Goal: Task Accomplishment & Management: Manage account settings

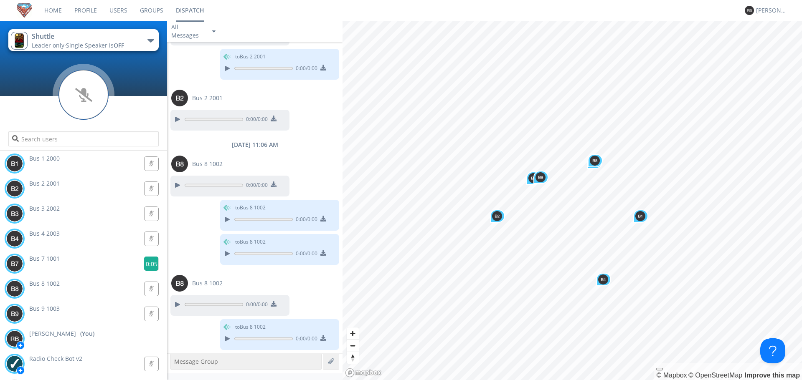
scroll to position [666, 0]
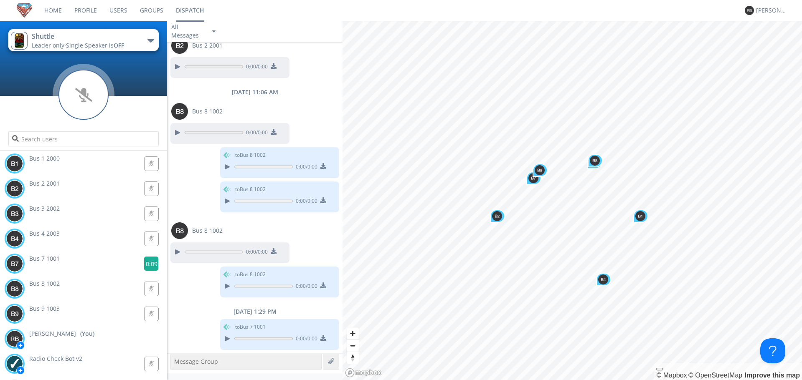
drag, startPoint x: 145, startPoint y: 261, endPoint x: 148, endPoint y: 264, distance: 4.4
click at [148, 264] on g at bounding box center [151, 264] width 15 height 15
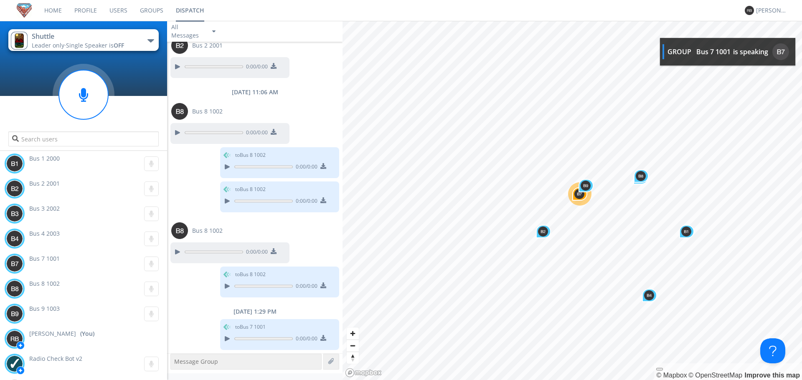
scroll to position [717, 0]
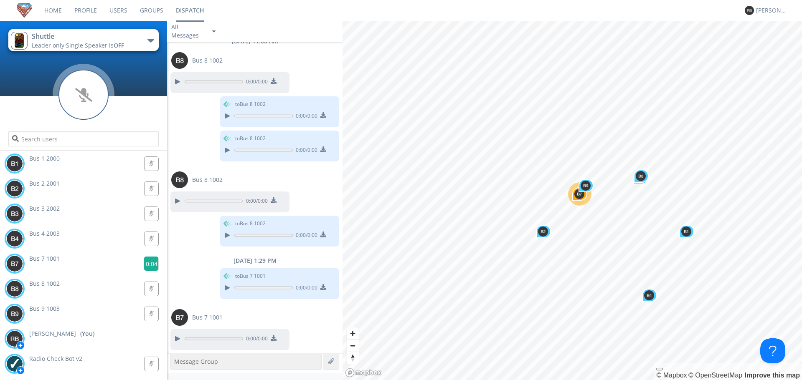
click at [147, 263] on g at bounding box center [151, 264] width 15 height 15
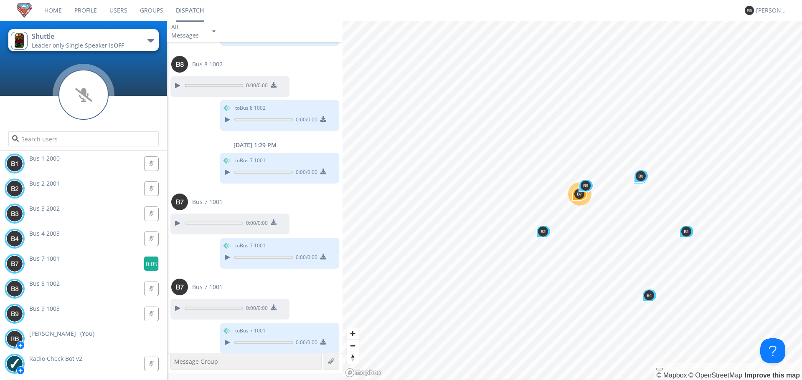
scroll to position [836, 0]
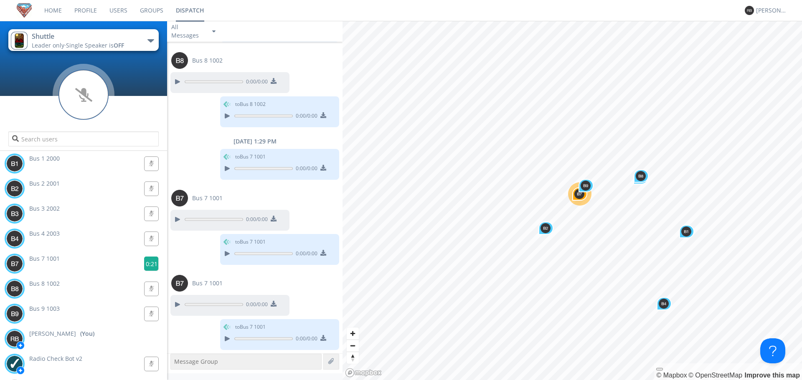
click at [149, 264] on g at bounding box center [151, 264] width 15 height 15
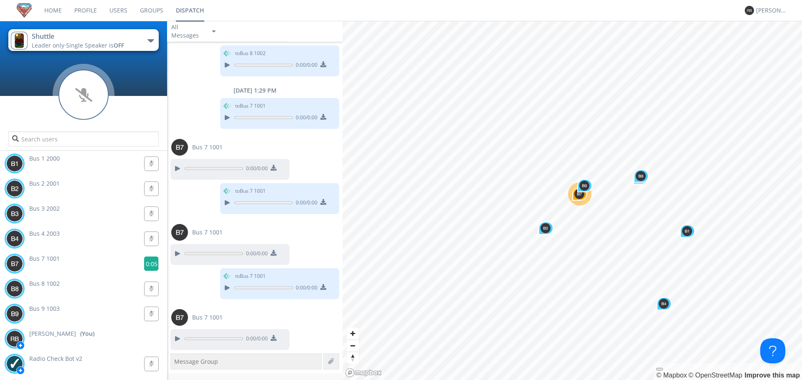
scroll to position [921, 0]
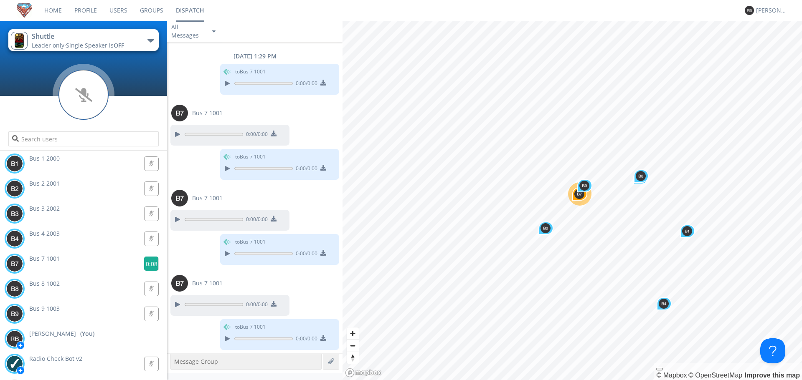
click at [150, 266] on g at bounding box center [151, 264] width 15 height 15
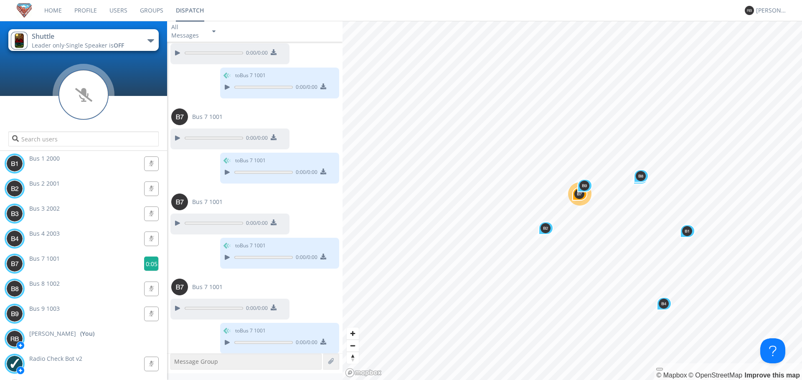
scroll to position [1007, 0]
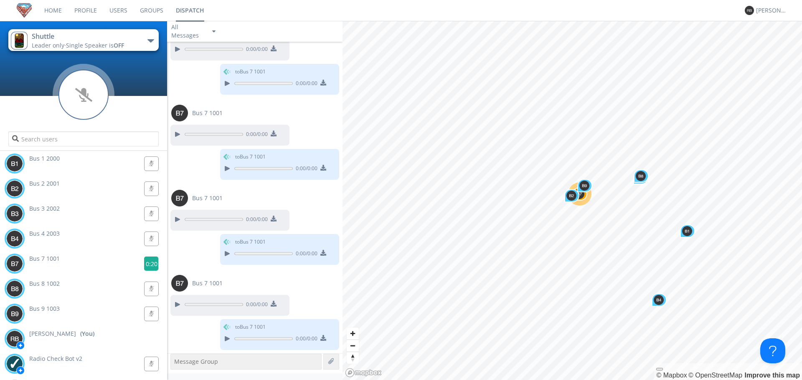
click at [149, 265] on g at bounding box center [151, 264] width 15 height 15
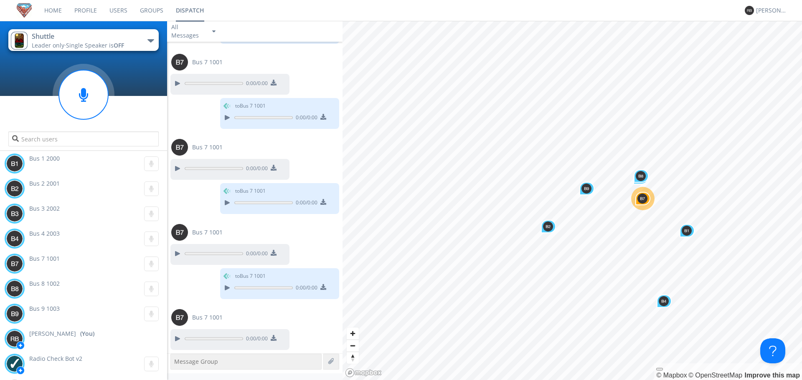
scroll to position [1100, 0]
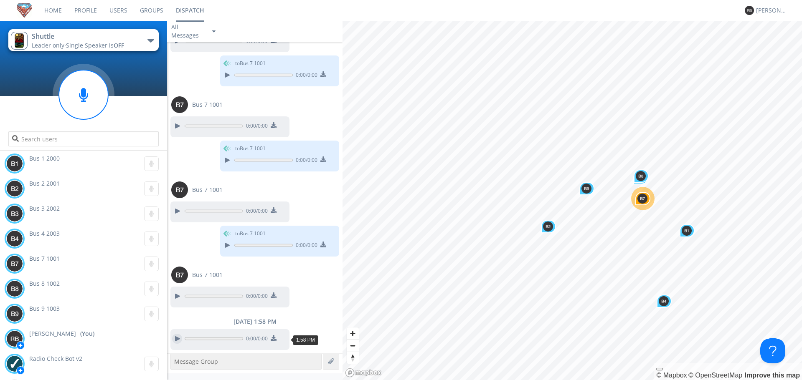
click at [176, 338] on div at bounding box center [177, 339] width 10 height 10
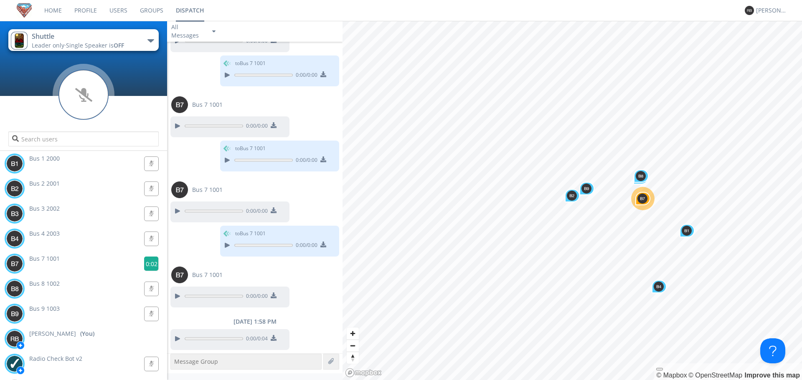
click at [147, 266] on g at bounding box center [151, 264] width 15 height 15
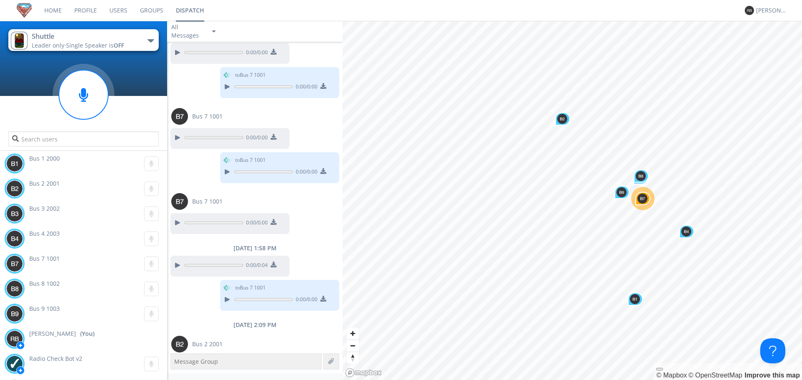
scroll to position [1200, 0]
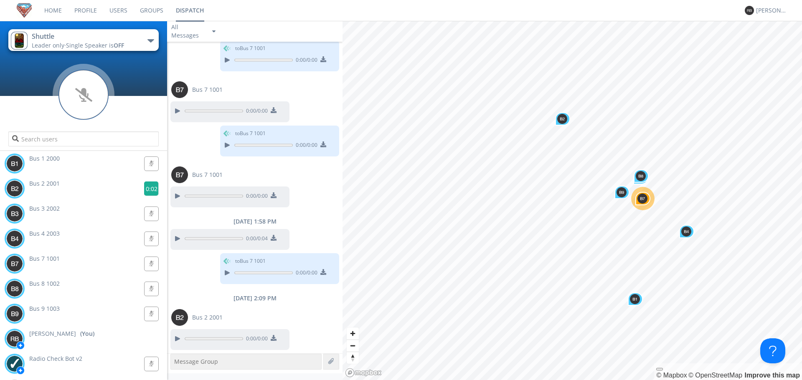
click at [148, 189] on g at bounding box center [151, 189] width 15 height 15
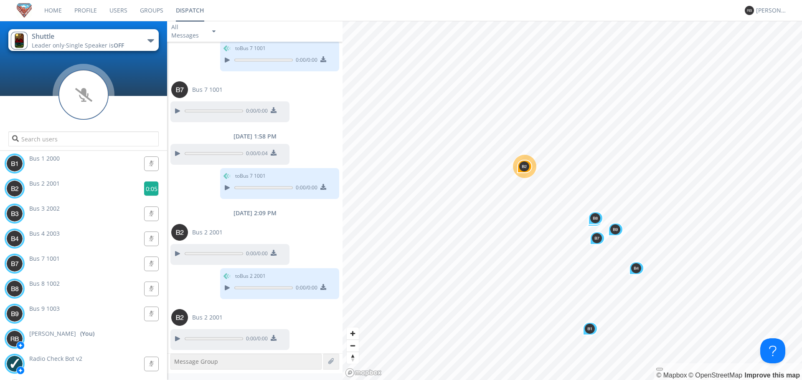
scroll to position [1320, 0]
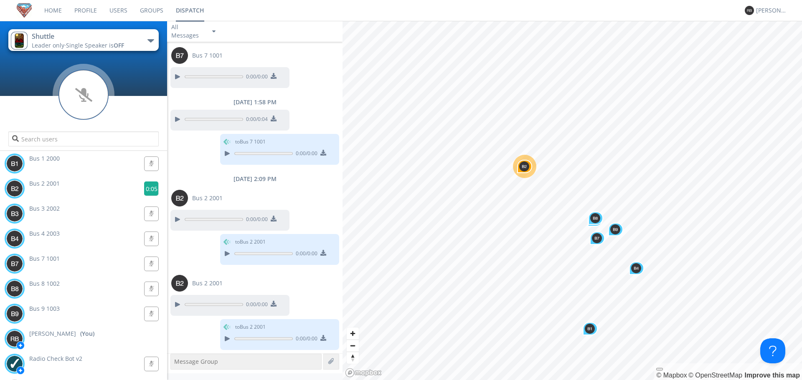
click at [149, 188] on g at bounding box center [151, 189] width 15 height 15
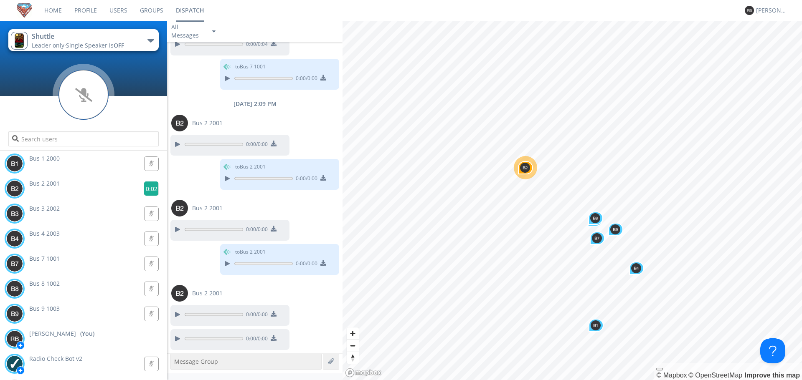
click at [146, 187] on g at bounding box center [151, 189] width 15 height 15
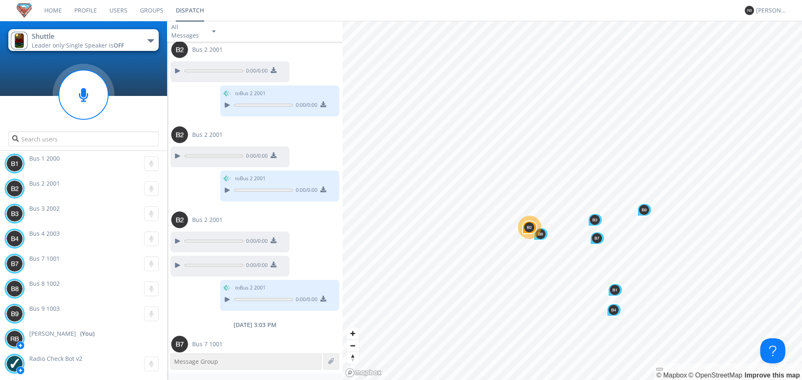
scroll to position [1495, 0]
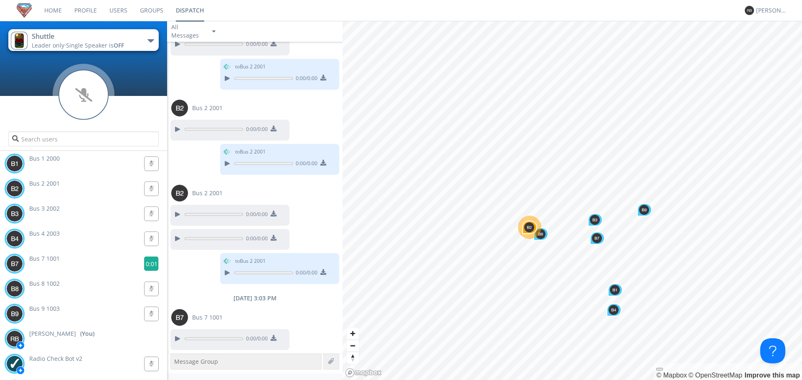
drag, startPoint x: 145, startPoint y: 266, endPoint x: 291, endPoint y: 129, distance: 200.3
click at [144, 266] on g at bounding box center [151, 264] width 15 height 15
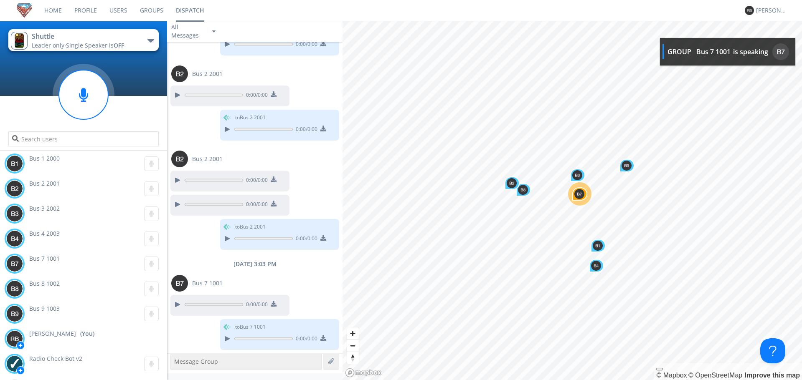
scroll to position [1580, 0]
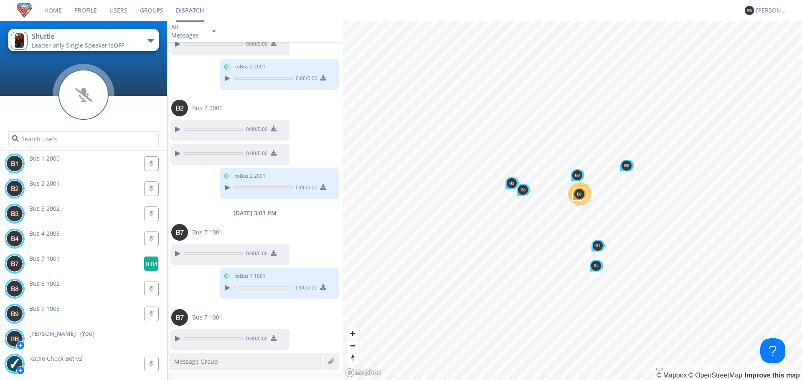
click at [150, 265] on g at bounding box center [151, 264] width 15 height 15
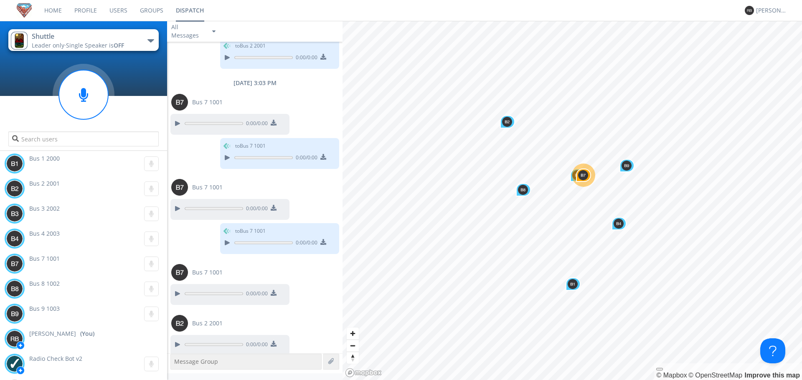
scroll to position [1716, 0]
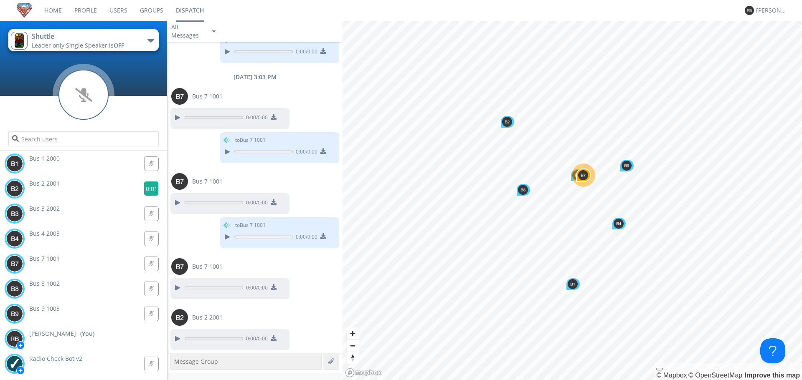
click at [147, 188] on g at bounding box center [151, 189] width 15 height 15
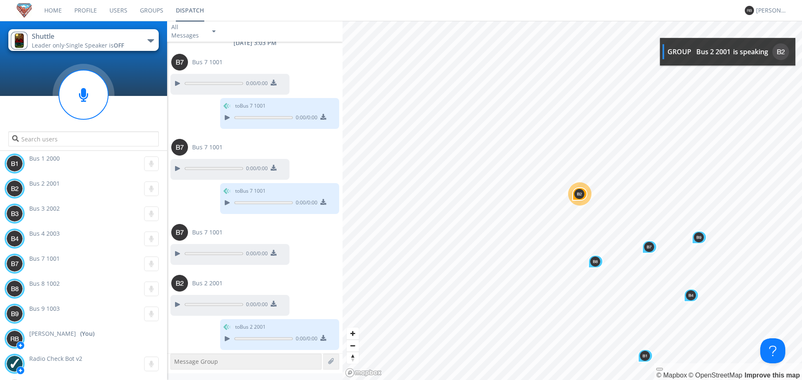
scroll to position [1801, 0]
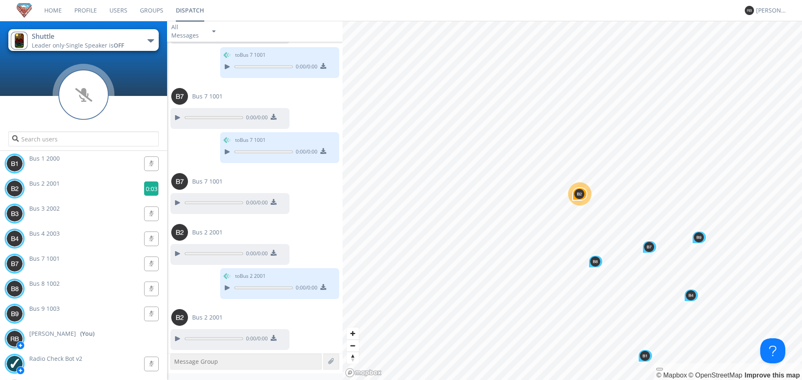
drag, startPoint x: 147, startPoint y: 191, endPoint x: 17, endPoint y: 112, distance: 152.3
click at [144, 191] on g at bounding box center [151, 189] width 15 height 15
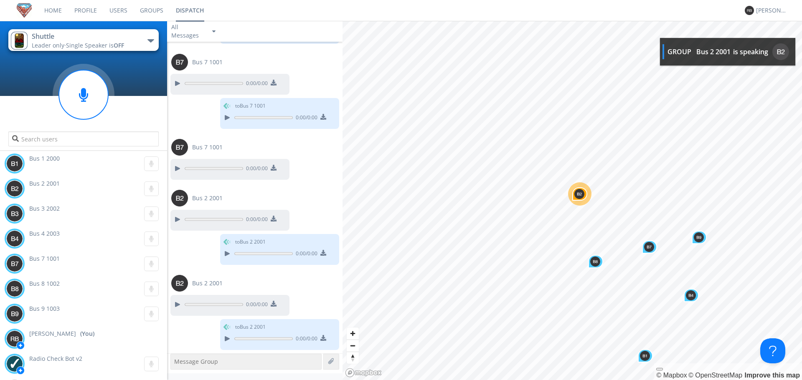
scroll to position [1887, 0]
